Goal: Find specific page/section: Find specific page/section

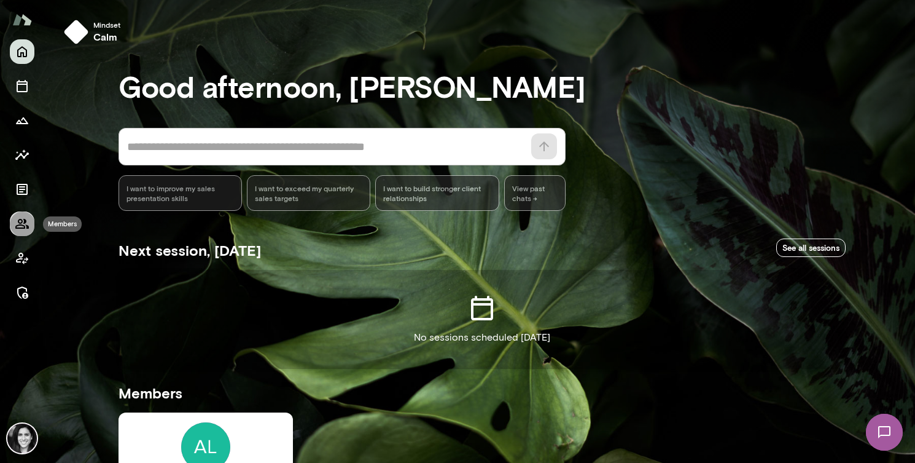
click at [23, 232] on button "Members" at bounding box center [22, 223] width 25 height 25
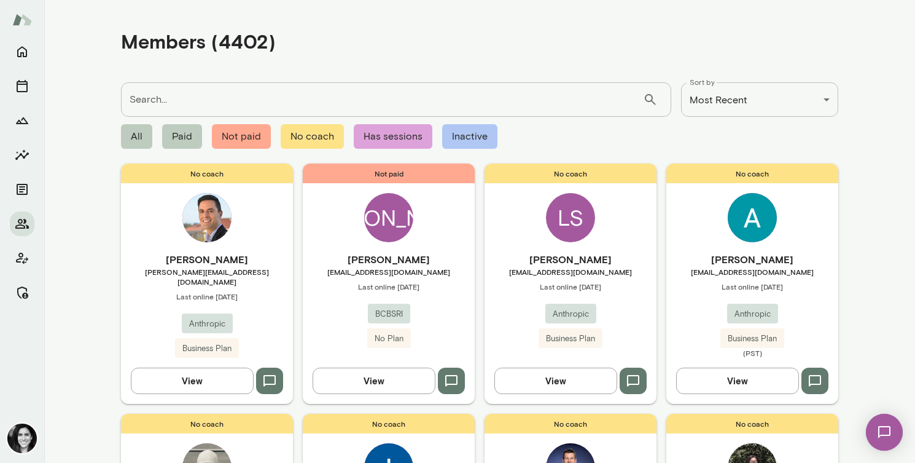
click at [458, 266] on h6 "[PERSON_NAME]" at bounding box center [389, 259] width 172 height 15
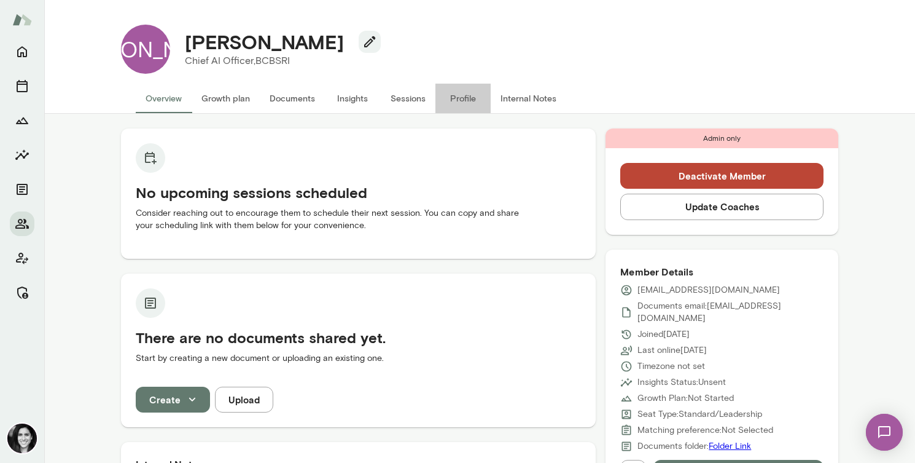
click at [453, 92] on button "Profile" at bounding box center [462, 98] width 55 height 29
